Goal: Task Accomplishment & Management: Use online tool/utility

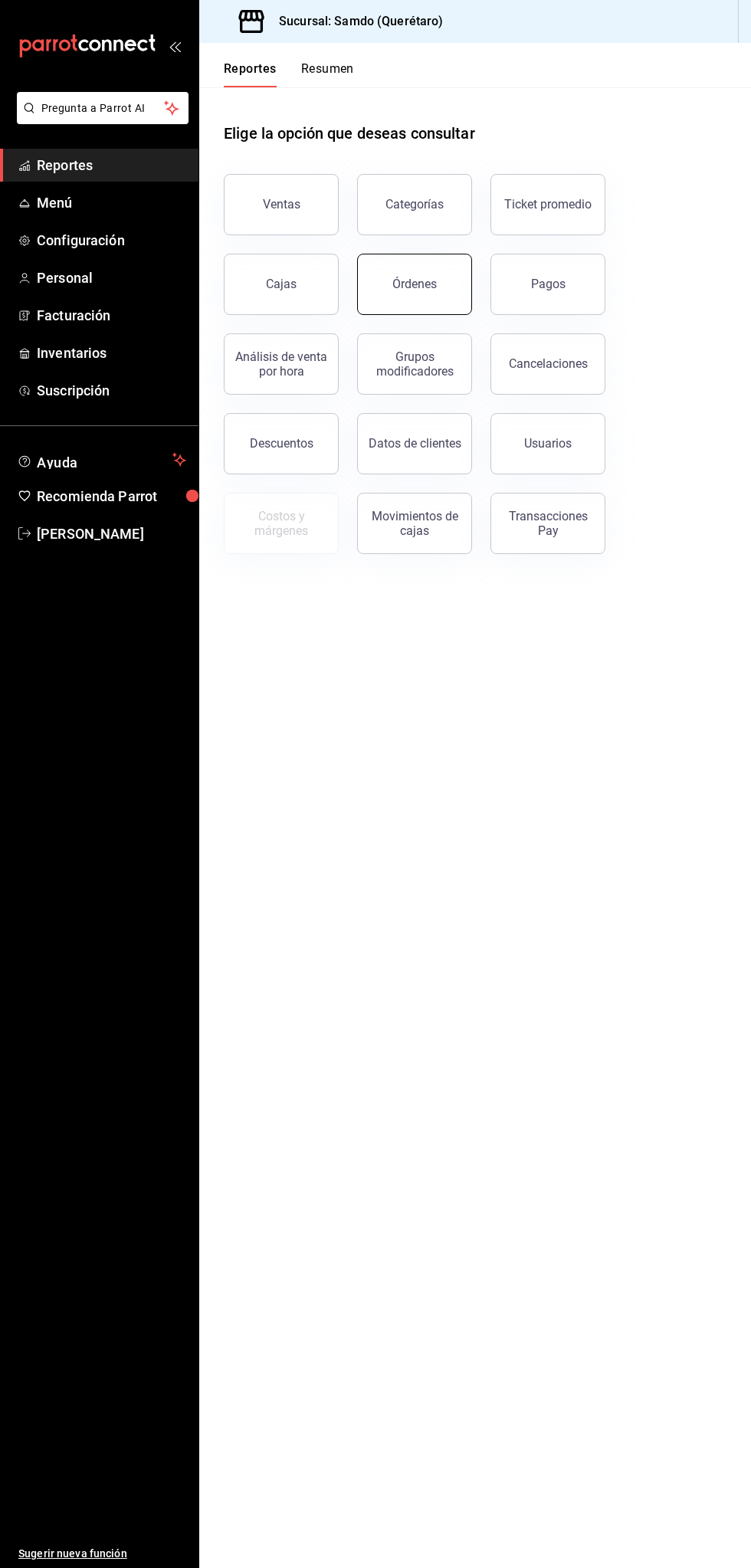
click at [426, 286] on div "Órdenes" at bounding box center [414, 284] width 44 height 14
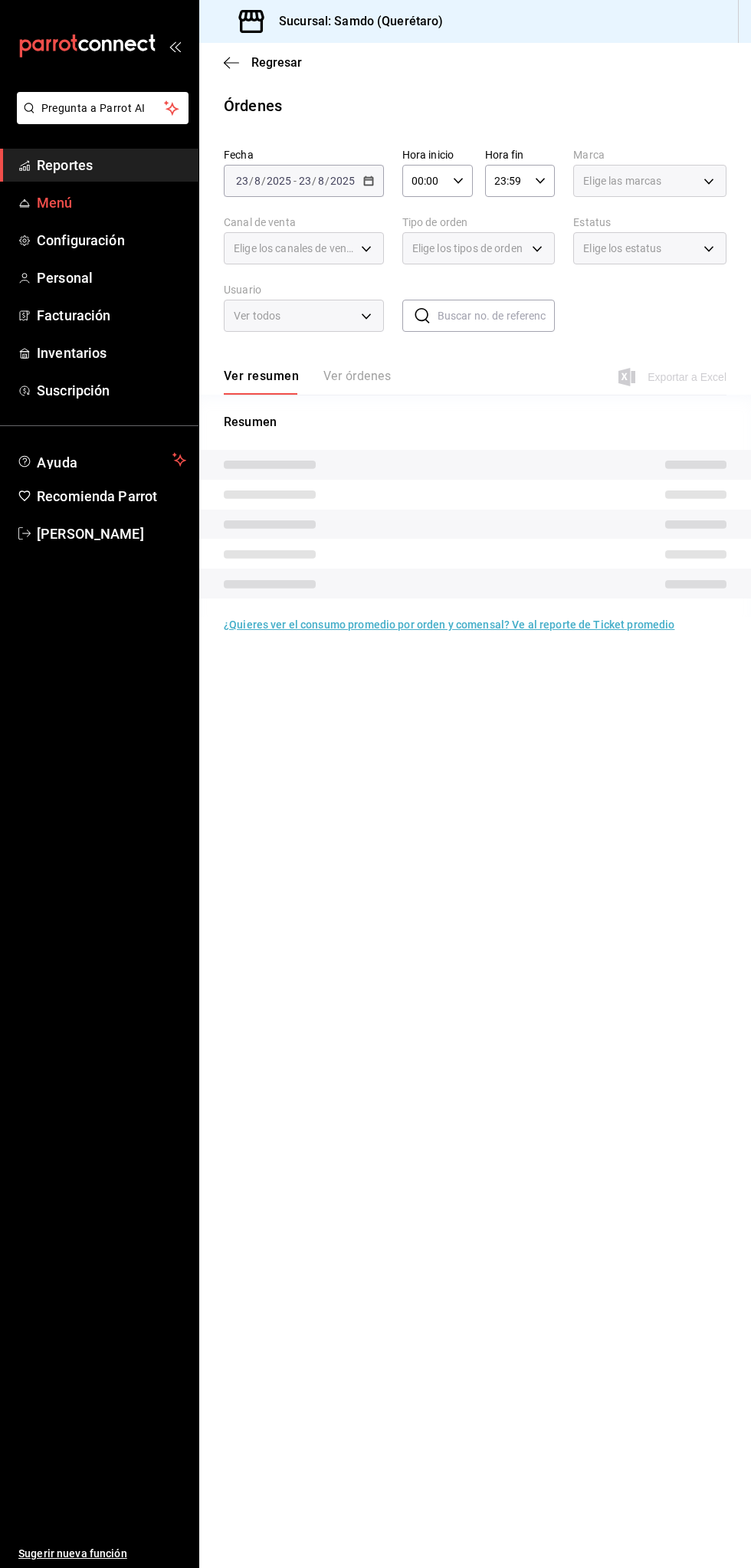
click at [106, 200] on span "Menú" at bounding box center [111, 203] width 149 height 21
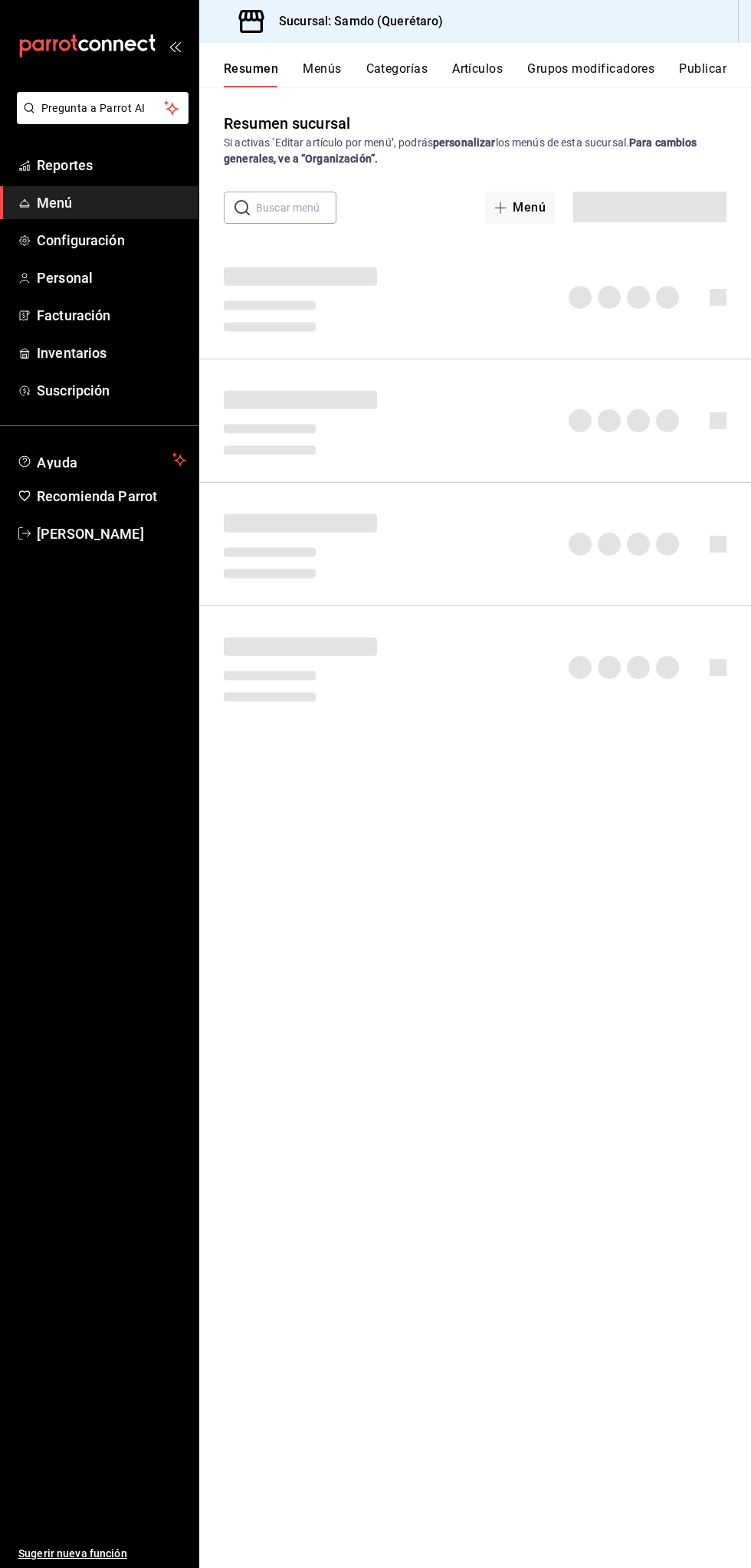
click at [131, 166] on span "Reportes" at bounding box center [111, 166] width 149 height 21
